Goal: Navigation & Orientation: Find specific page/section

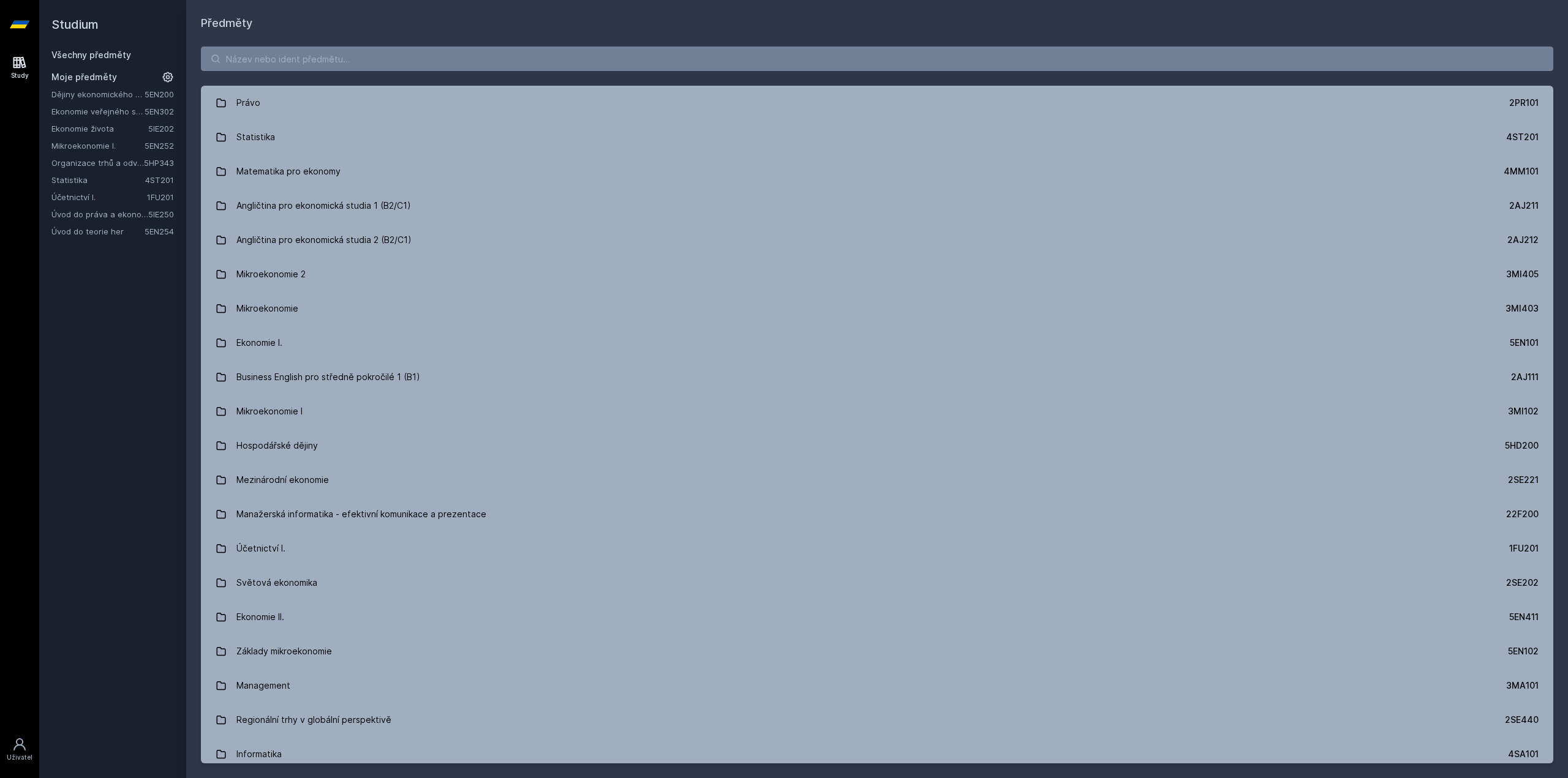
click at [107, 92] on link "Dějiny ekonomického myšlení" at bounding box center [98, 94] width 93 height 12
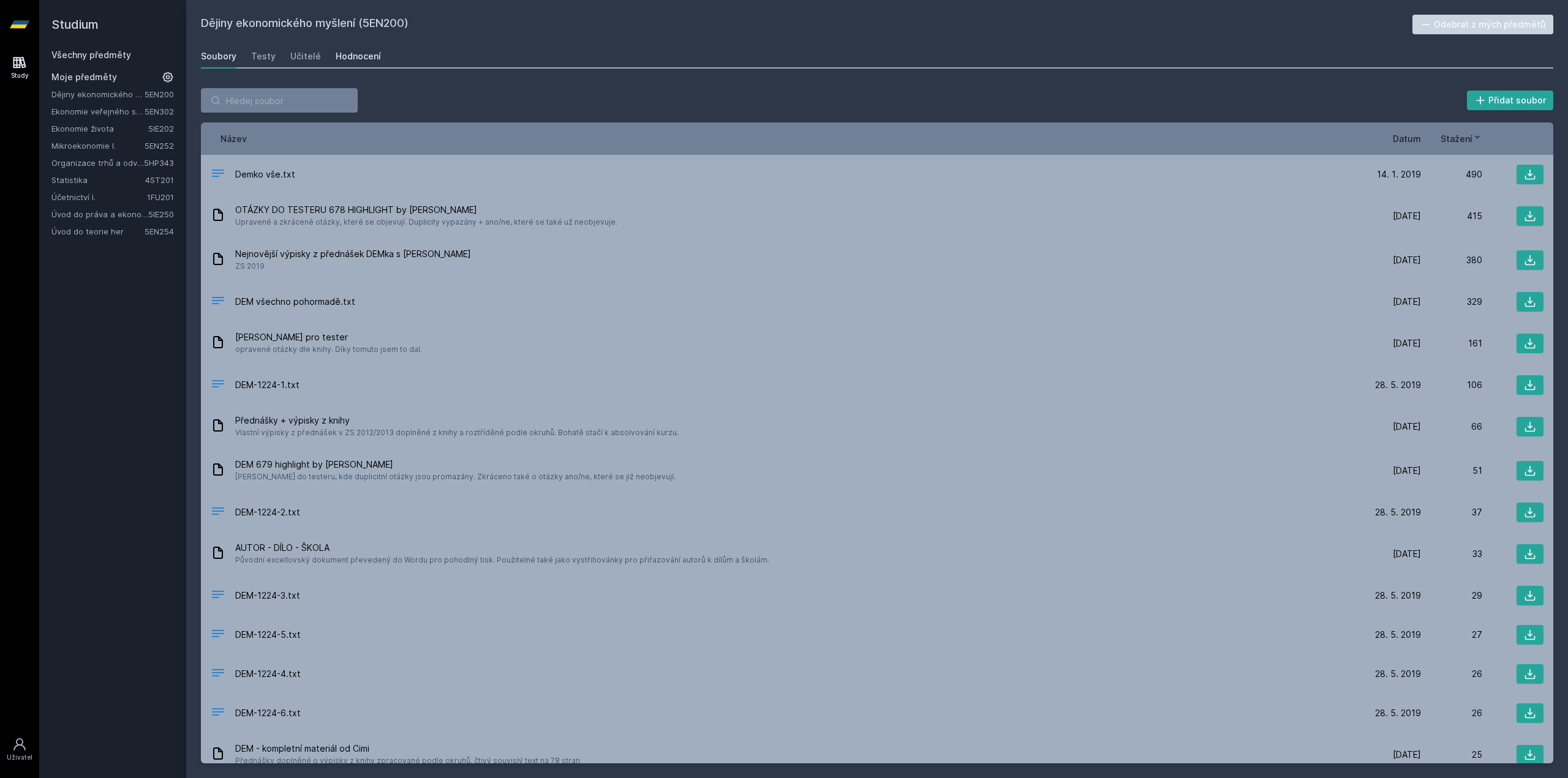
click at [352, 52] on div "Hodnocení" at bounding box center [358, 56] width 45 height 12
